Goal: Task Accomplishment & Management: Manage account settings

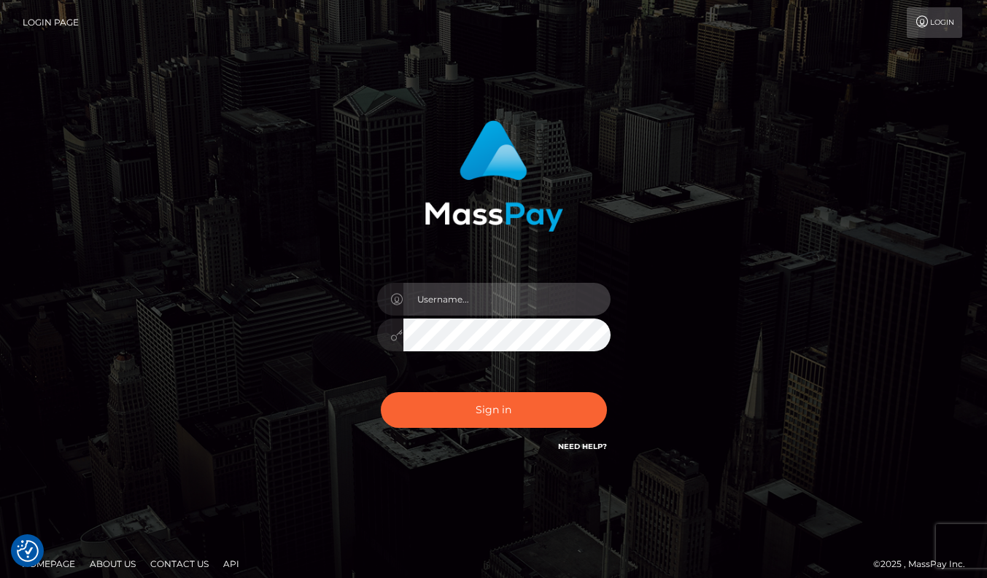
click at [492, 288] on input "text" at bounding box center [506, 299] width 207 height 33
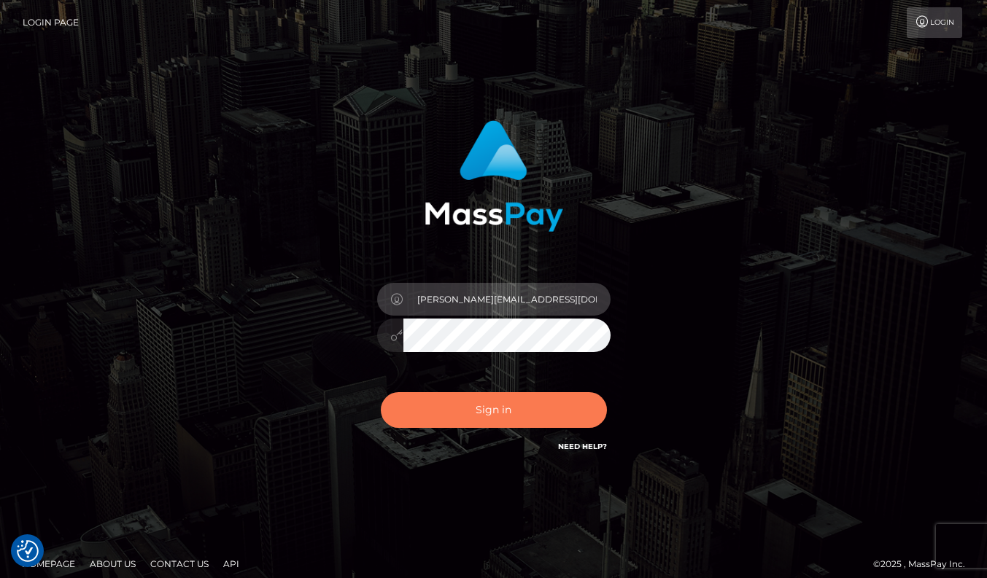
type input "[PERSON_NAME][EMAIL_ADDRESS][DOMAIN_NAME]"
click at [492, 405] on button "Sign in" at bounding box center [494, 410] width 226 height 36
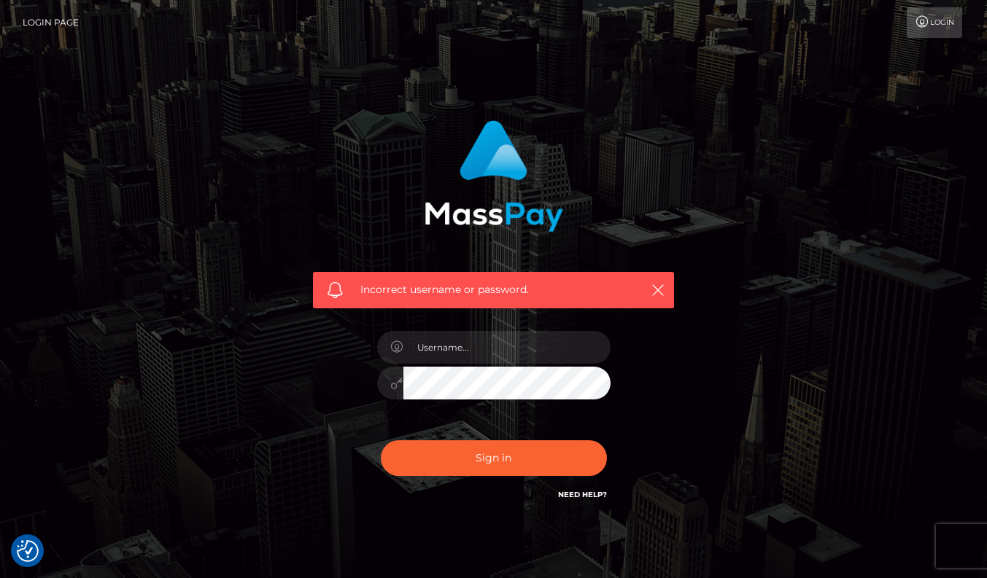
click at [581, 495] on link "Need Help?" at bounding box center [582, 494] width 49 height 9
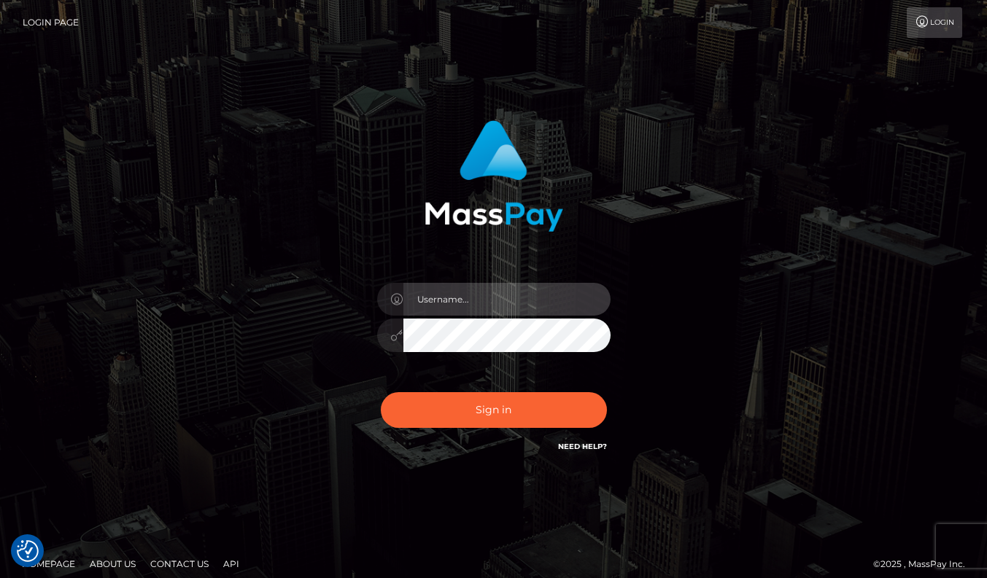
click at [507, 296] on input "text" at bounding box center [506, 299] width 207 height 33
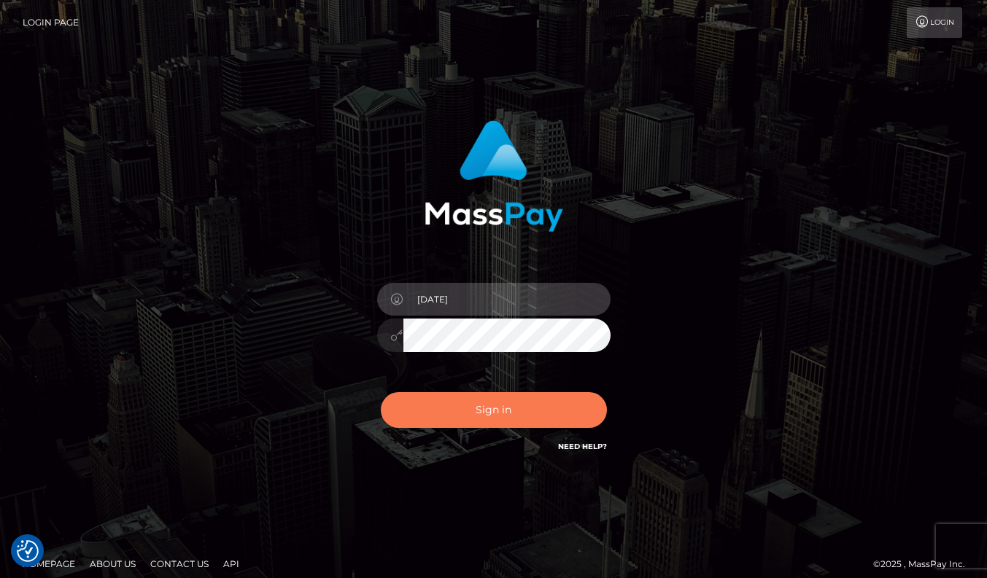
type input "[DATE]"
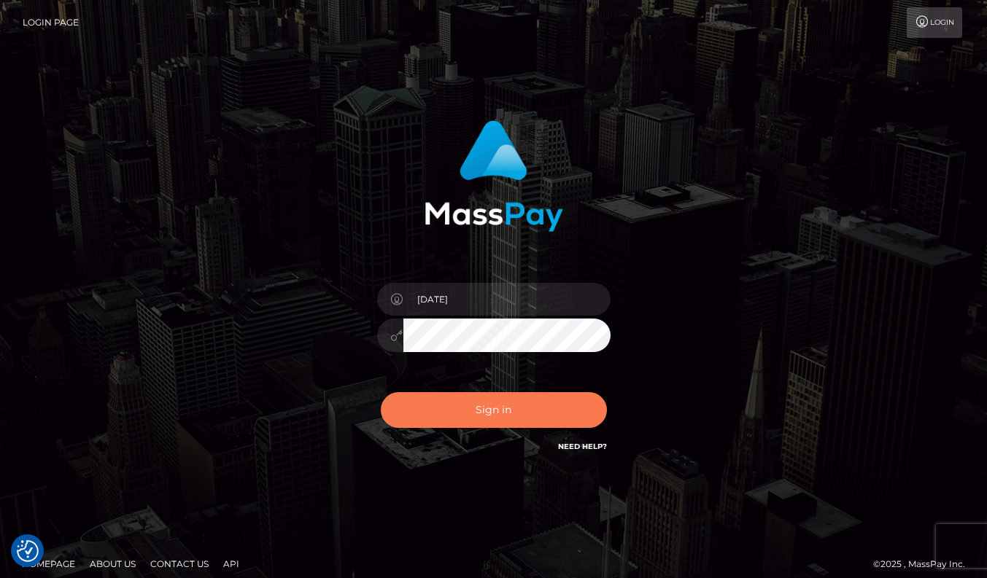
click at [475, 408] on button "Sign in" at bounding box center [494, 410] width 226 height 36
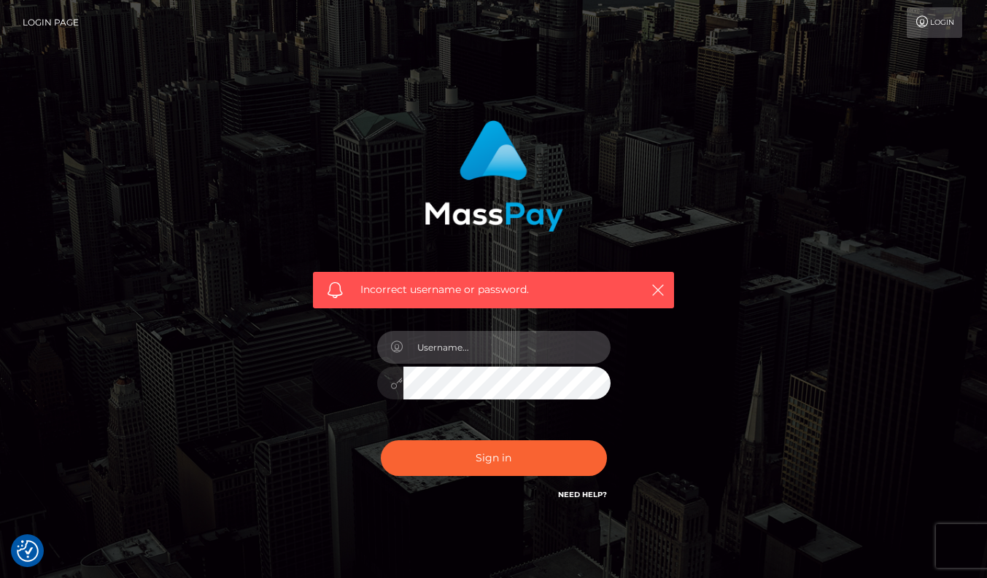
click at [462, 347] on input "text" at bounding box center [506, 347] width 207 height 33
click at [461, 357] on input "text" at bounding box center [506, 347] width 207 height 33
type input "TildaWittig"
click at [375, 414] on div "TildaWittig" at bounding box center [493, 376] width 255 height 112
click at [381, 441] on button "Sign in" at bounding box center [494, 459] width 226 height 36
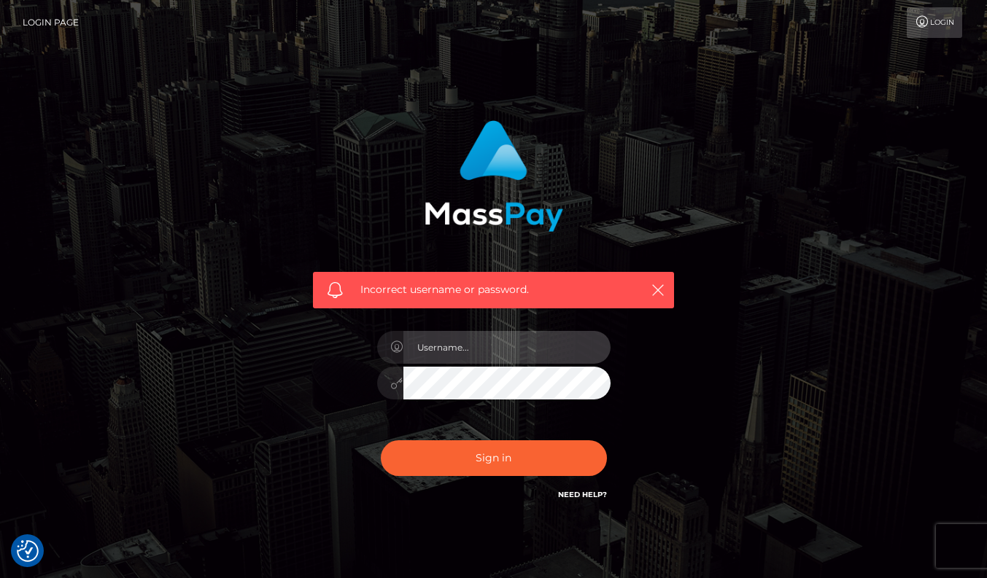
click at [481, 344] on input "text" at bounding box center [506, 347] width 207 height 33
click at [685, 427] on div "Incorrect username or password." at bounding box center [493, 311] width 383 height 405
